Goal: Transaction & Acquisition: Purchase product/service

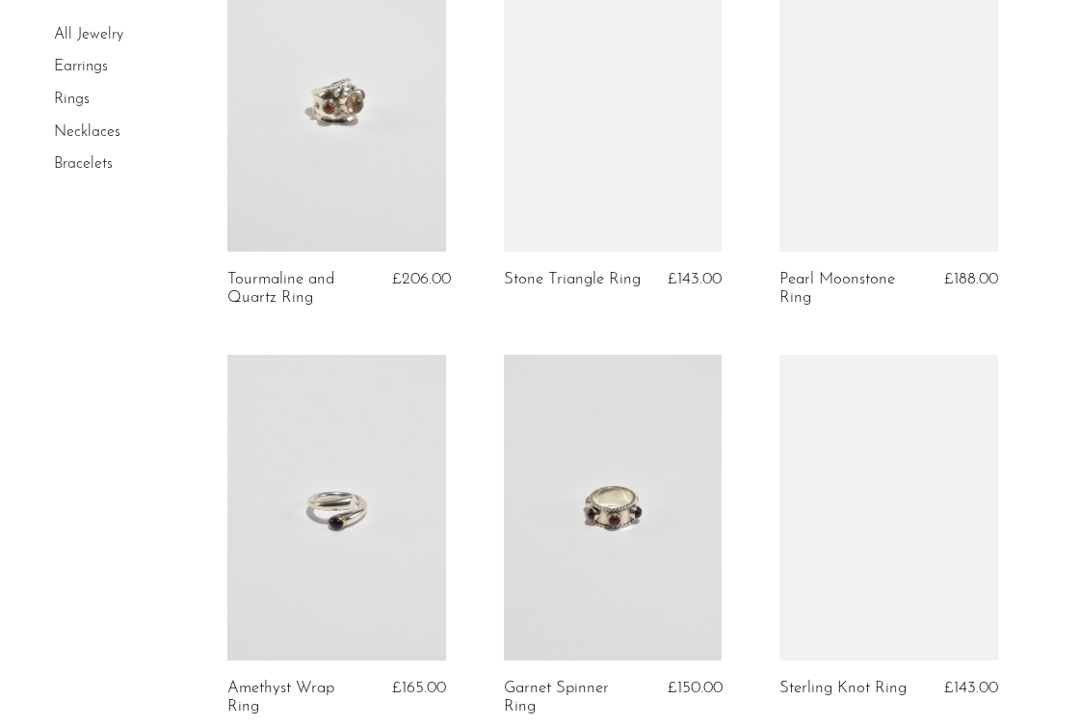
scroll to position [1052, 0]
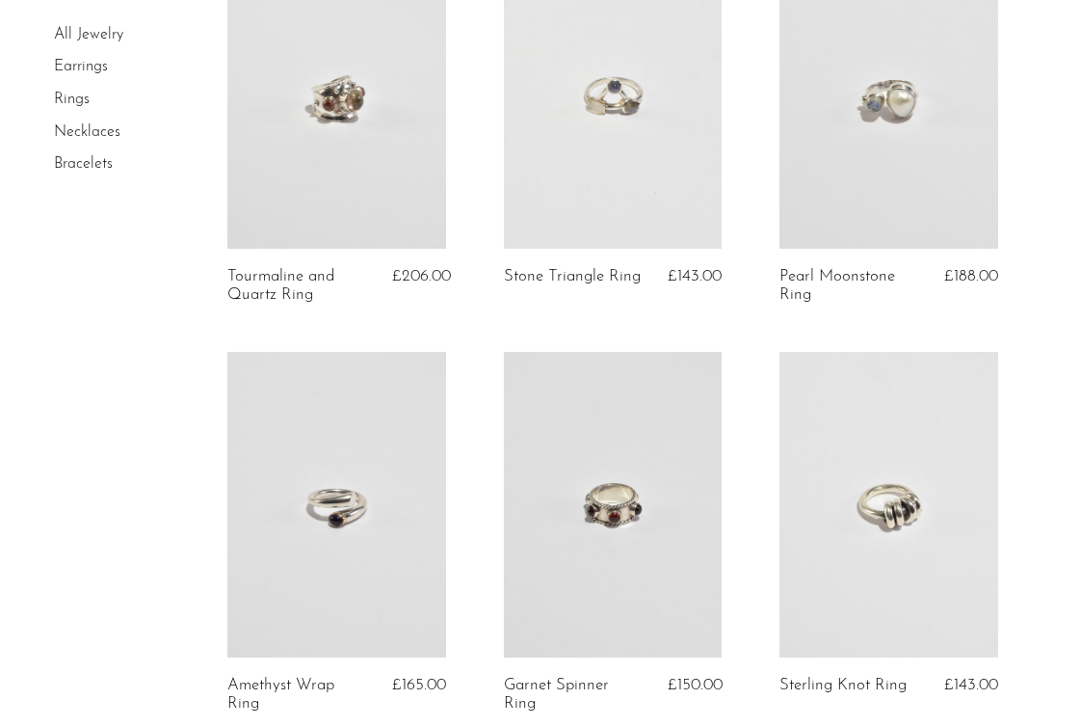
click at [892, 134] on link at bounding box center [889, 96] width 219 height 306
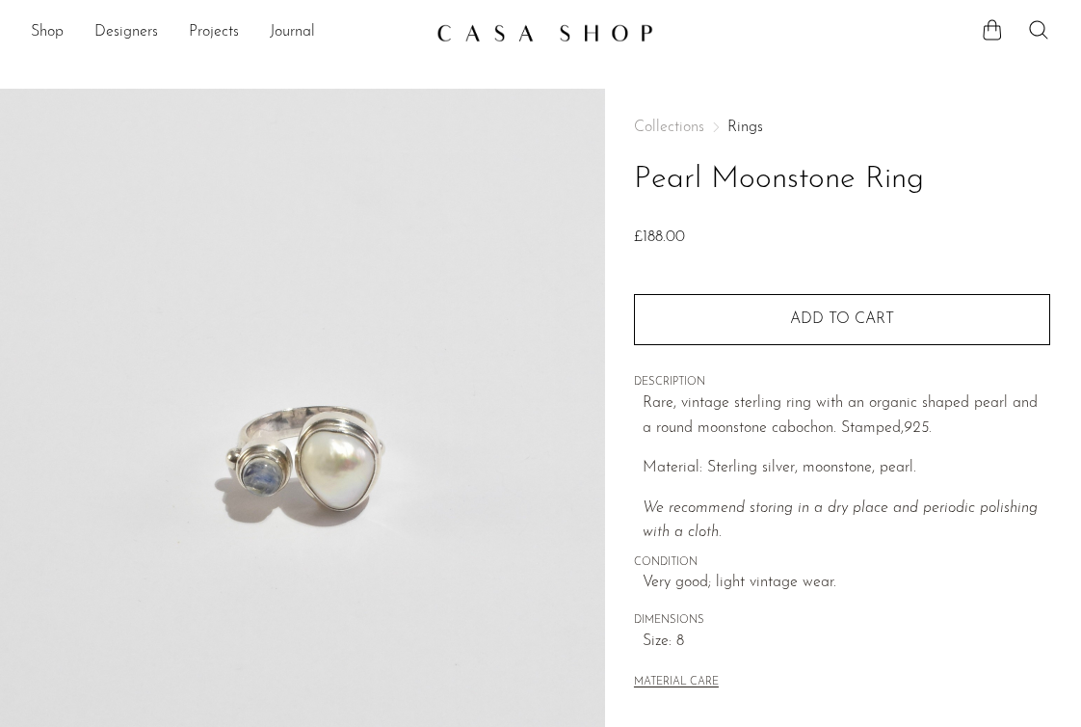
click at [891, 135] on div "Collections Rings Pearl Moonstone Ring £188.00" at bounding box center [842, 185] width 416 height 131
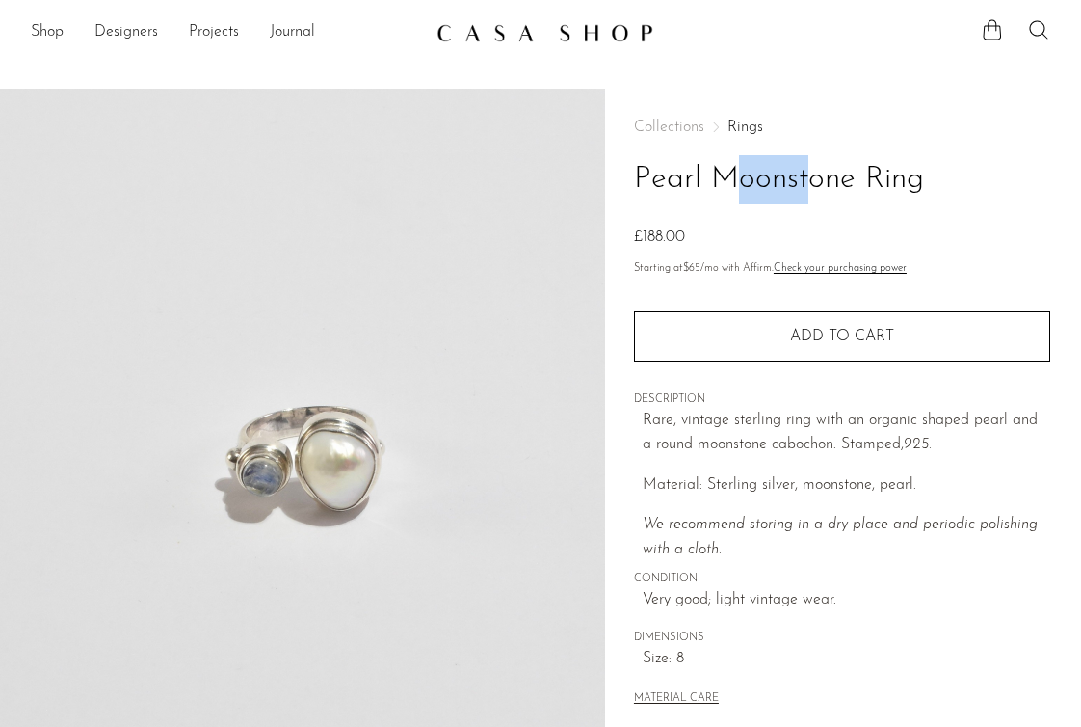
click at [891, 135] on div "Collections Rings Pearl Moonstone Ring £188.00" at bounding box center [842, 185] width 416 height 131
drag, startPoint x: 891, startPoint y: 135, endPoint x: 866, endPoint y: 196, distance: 65.3
click at [868, 192] on div "Collections Rings Pearl Moonstone Ring £188.00" at bounding box center [842, 185] width 416 height 131
click at [866, 196] on h1 "Pearl Moonstone Ring" at bounding box center [842, 179] width 416 height 49
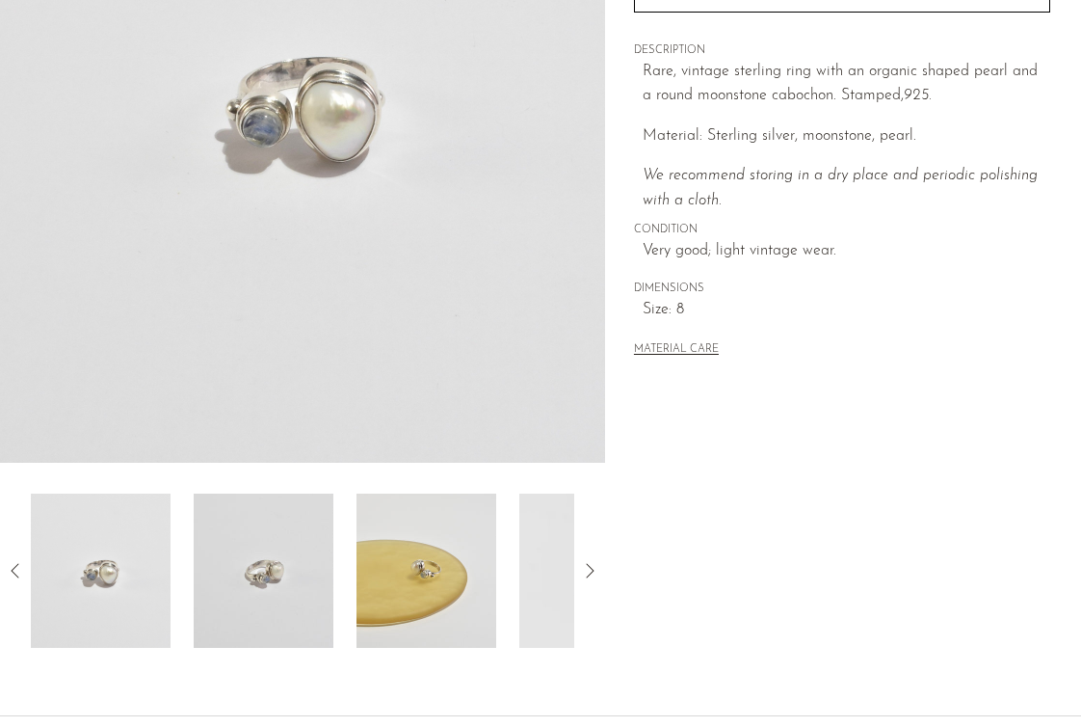
scroll to position [528, 0]
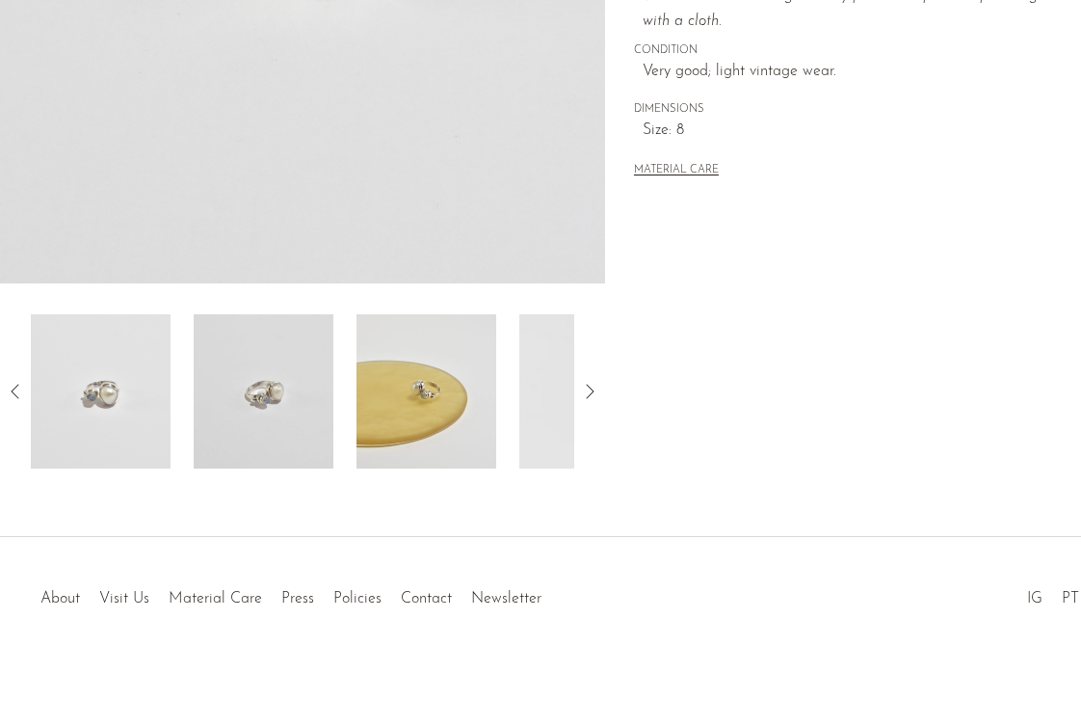
click at [454, 375] on img at bounding box center [427, 391] width 140 height 154
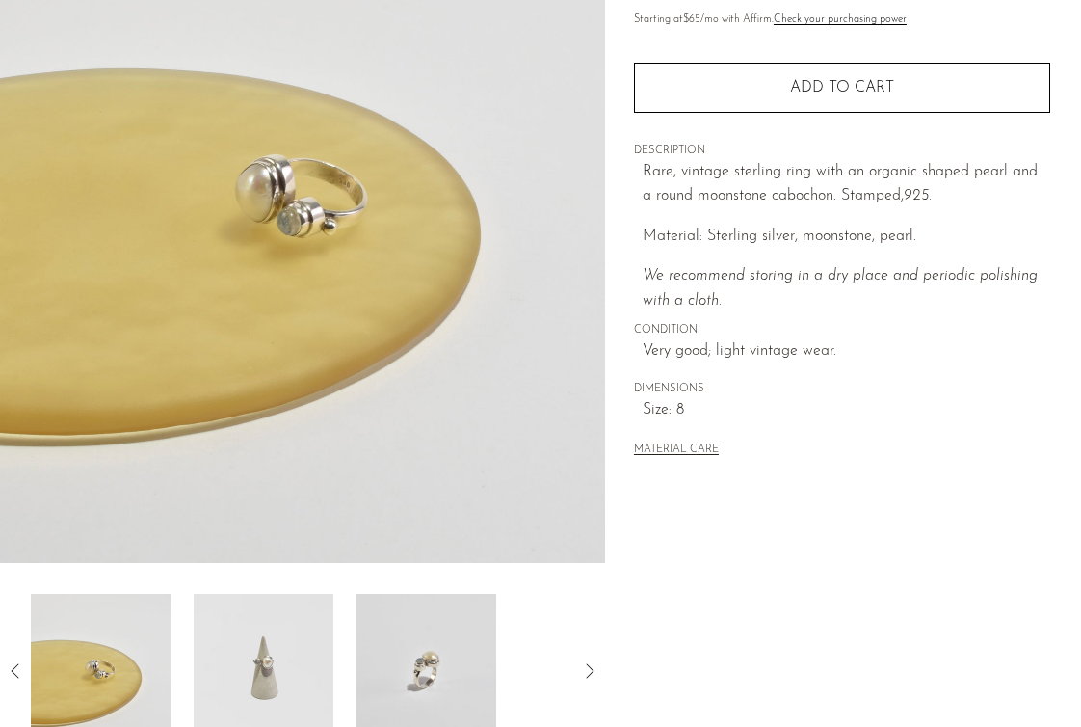
scroll to position [0, 0]
